Goal: Task Accomplishment & Management: Manage account settings

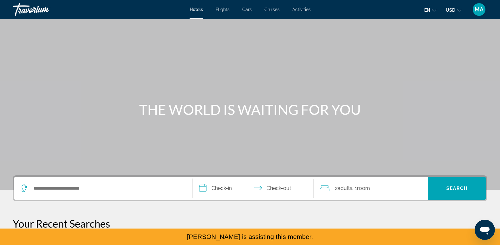
click at [476, 14] on div "MA" at bounding box center [479, 9] width 13 height 13
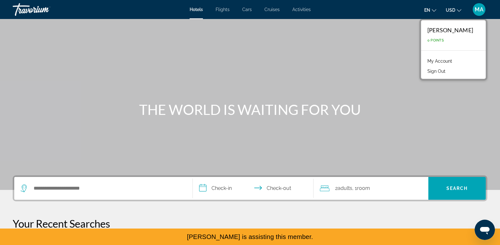
click at [440, 63] on link "My Account" at bounding box center [439, 61] width 31 height 8
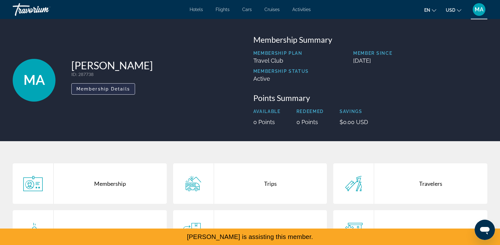
click at [120, 94] on span "Main content" at bounding box center [103, 88] width 63 height 15
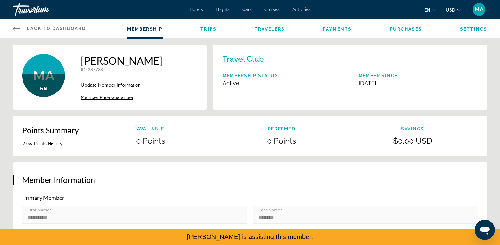
click at [123, 100] on span "Member Price Guarantee" at bounding box center [107, 97] width 52 height 5
